Goal: Transaction & Acquisition: Purchase product/service

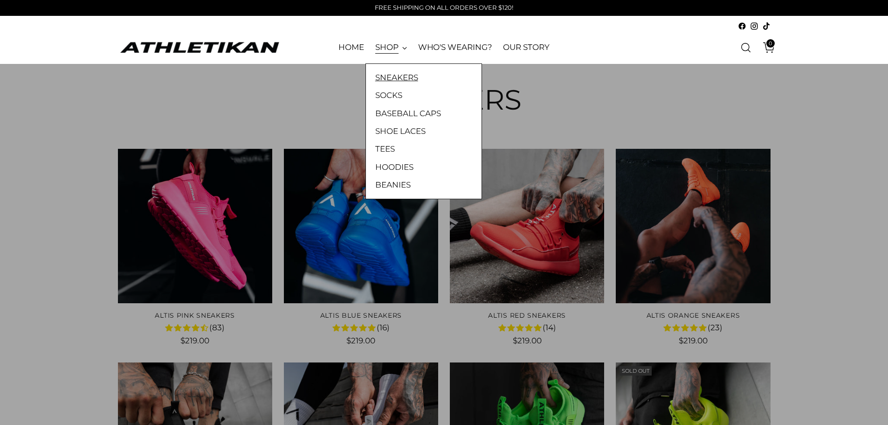
click at [388, 75] on link "SNEAKERS" at bounding box center [423, 77] width 97 height 12
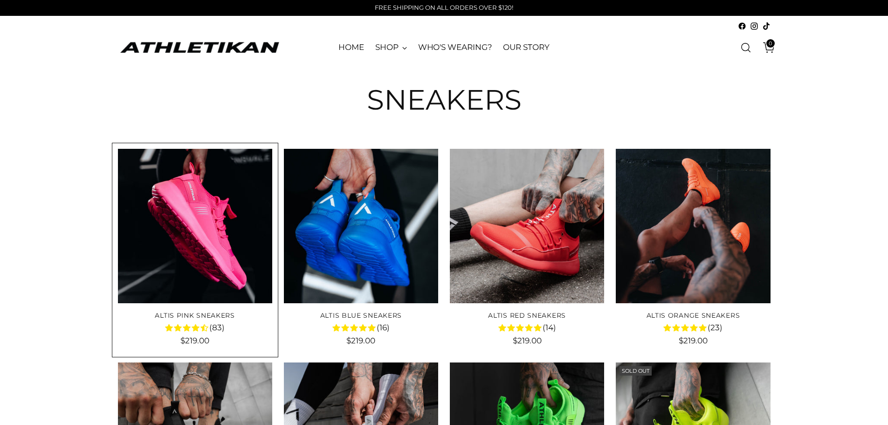
click at [0, 0] on img "ALTIS Pink Sneakers" at bounding box center [0, 0] width 0 height 0
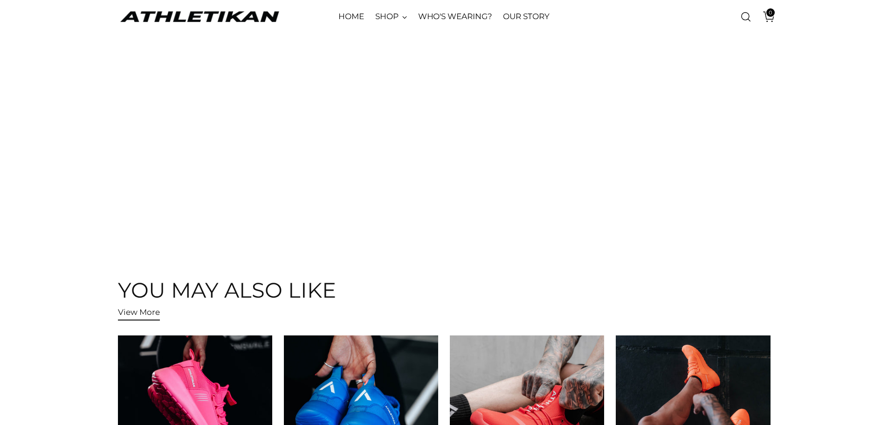
scroll to position [2423, 0]
